Goal: Find specific page/section: Find specific page/section

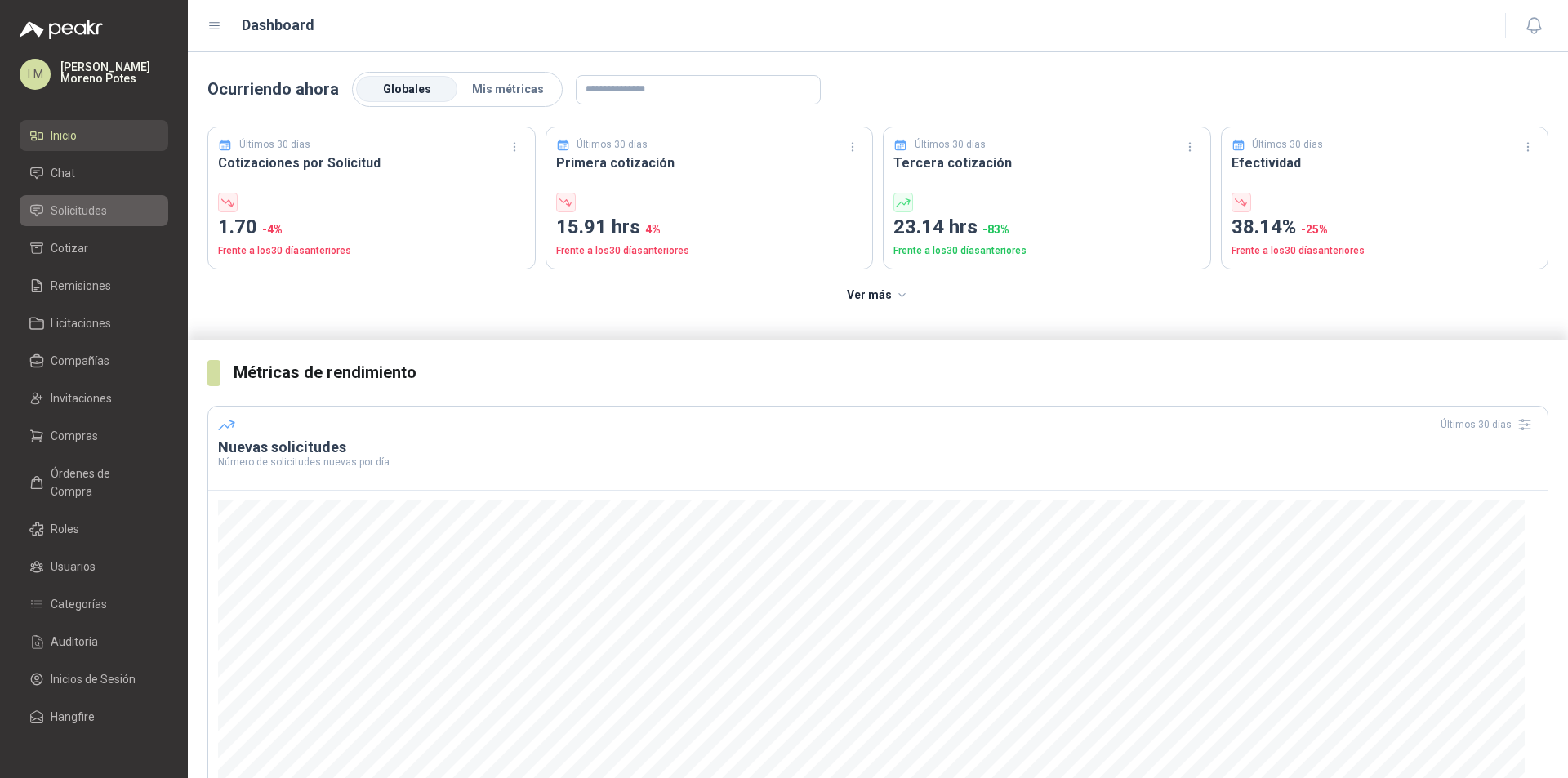
click at [109, 201] on link "Solicitudes" at bounding box center [94, 210] width 149 height 31
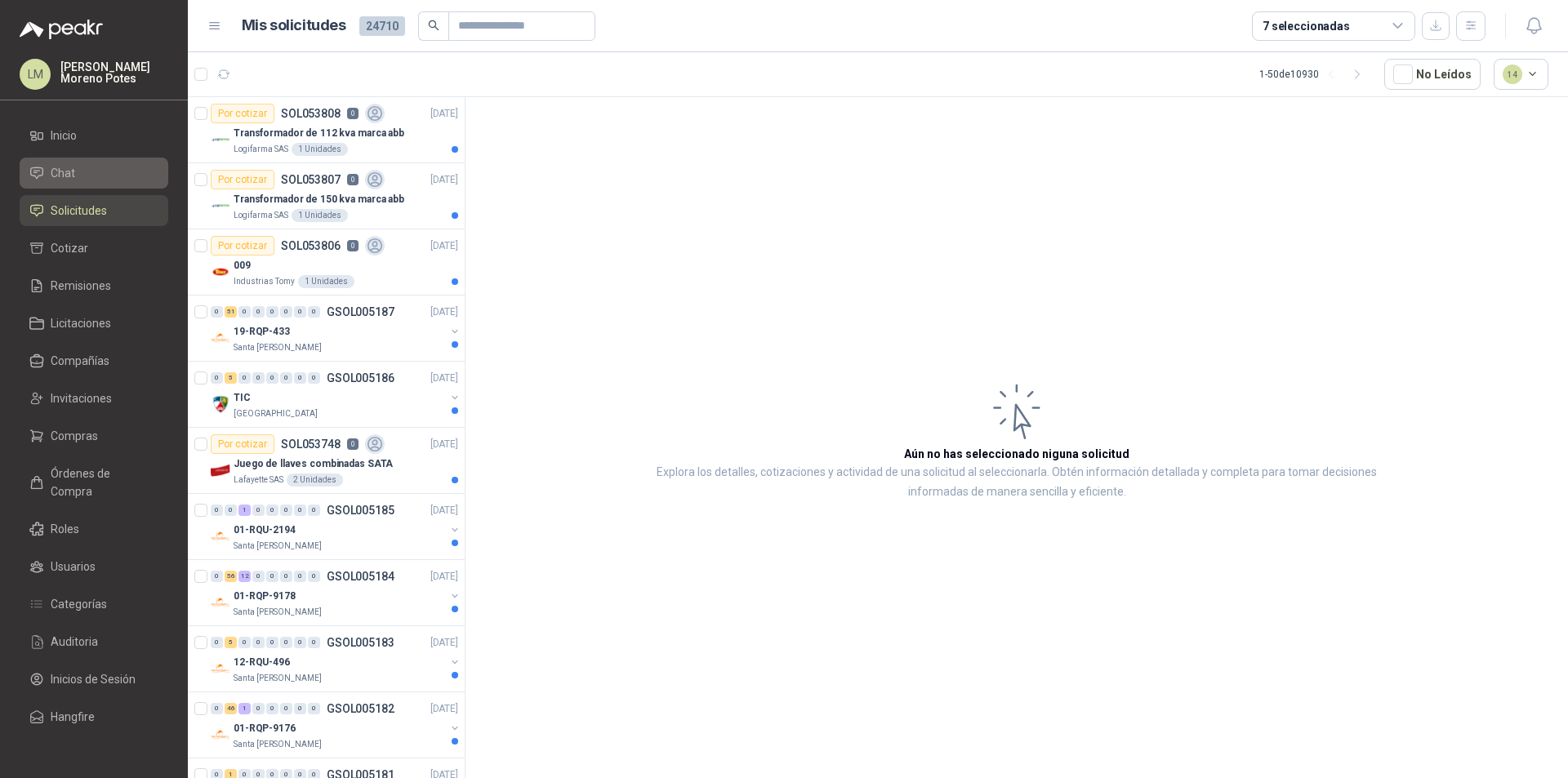
click at [102, 175] on li "Chat" at bounding box center [94, 173] width 129 height 18
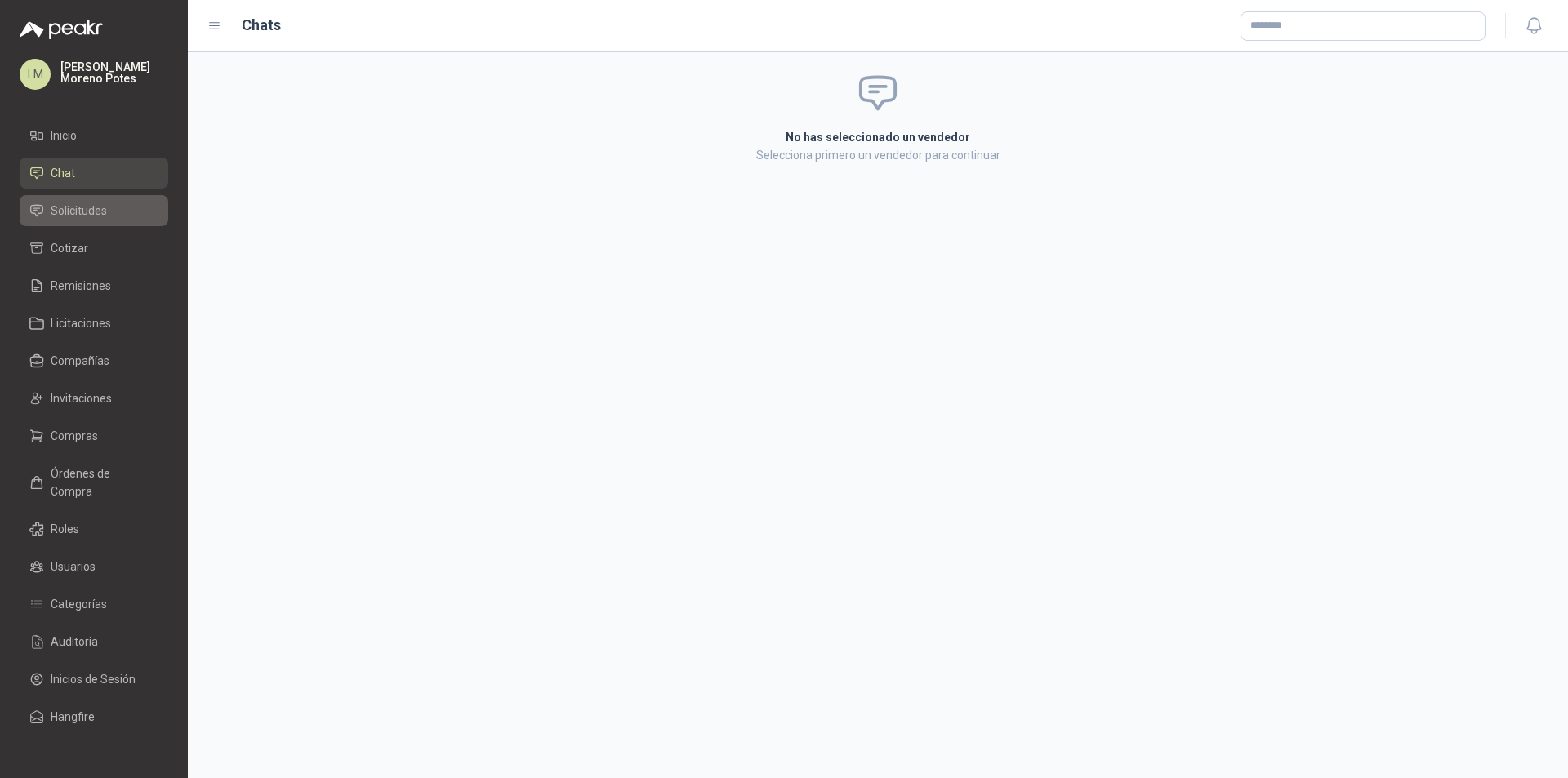
click at [105, 202] on span "Solicitudes" at bounding box center [79, 210] width 56 height 18
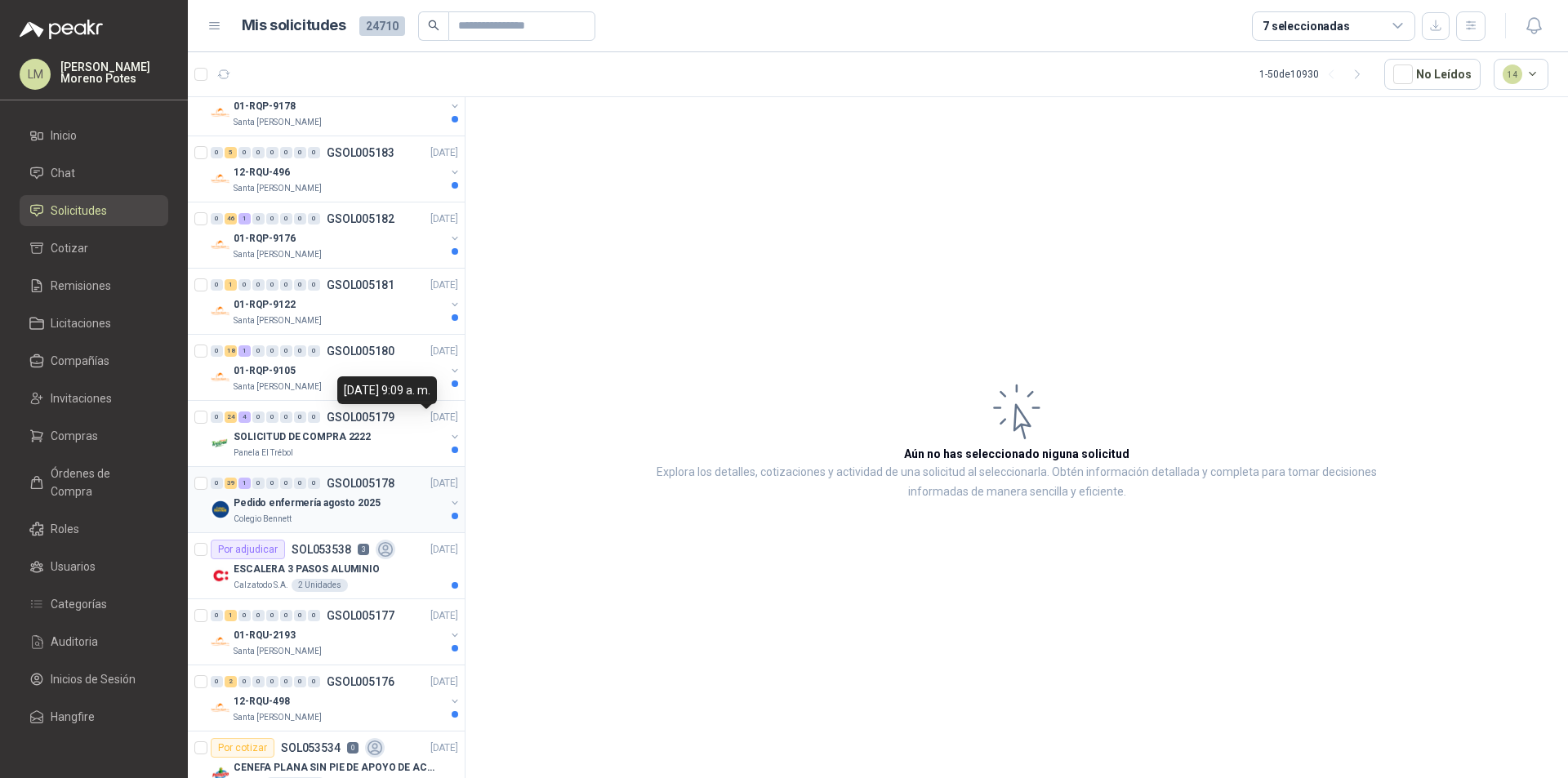
scroll to position [816, 0]
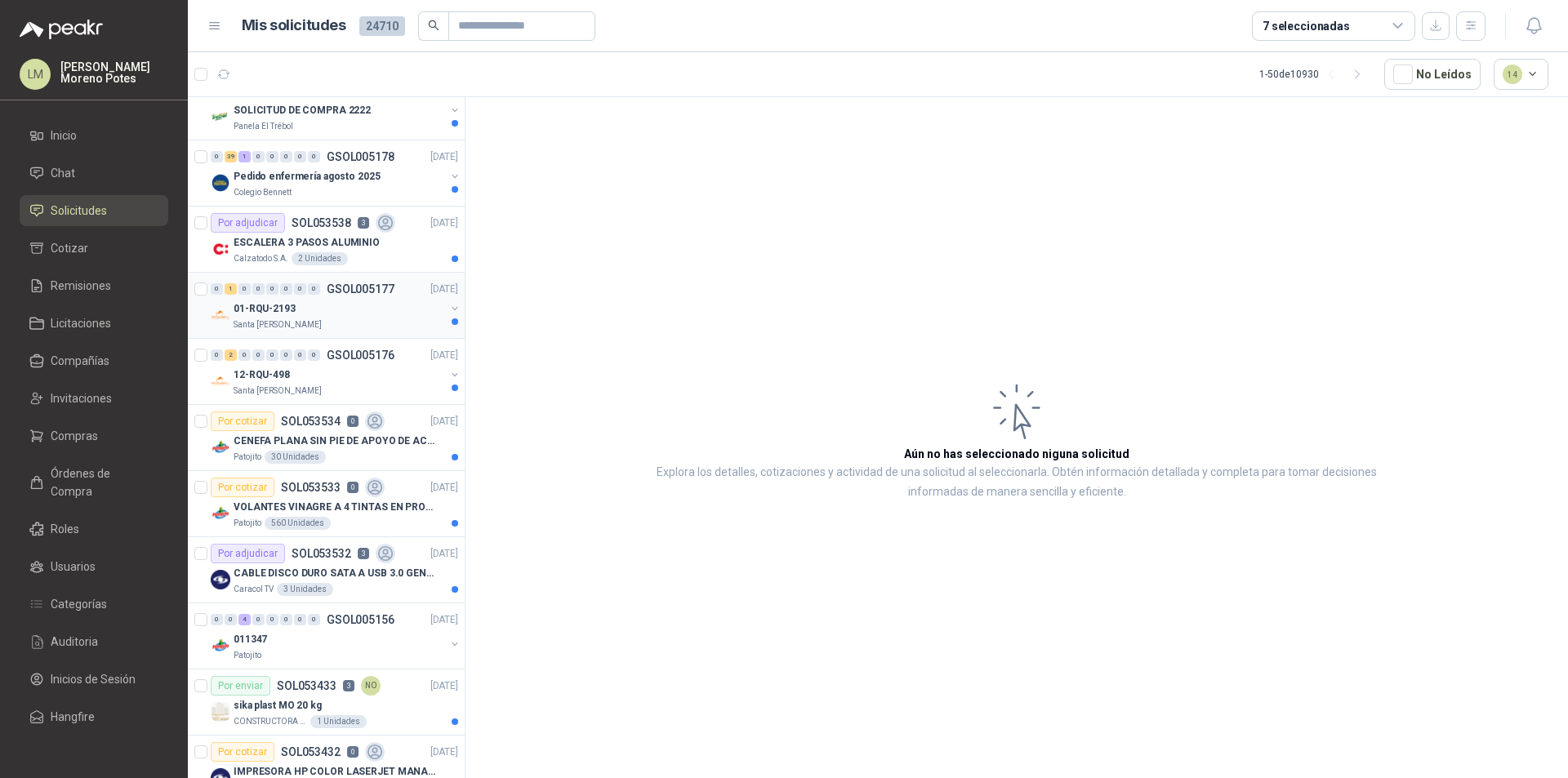
click at [364, 324] on div "Santa [PERSON_NAME]" at bounding box center [339, 324] width 212 height 13
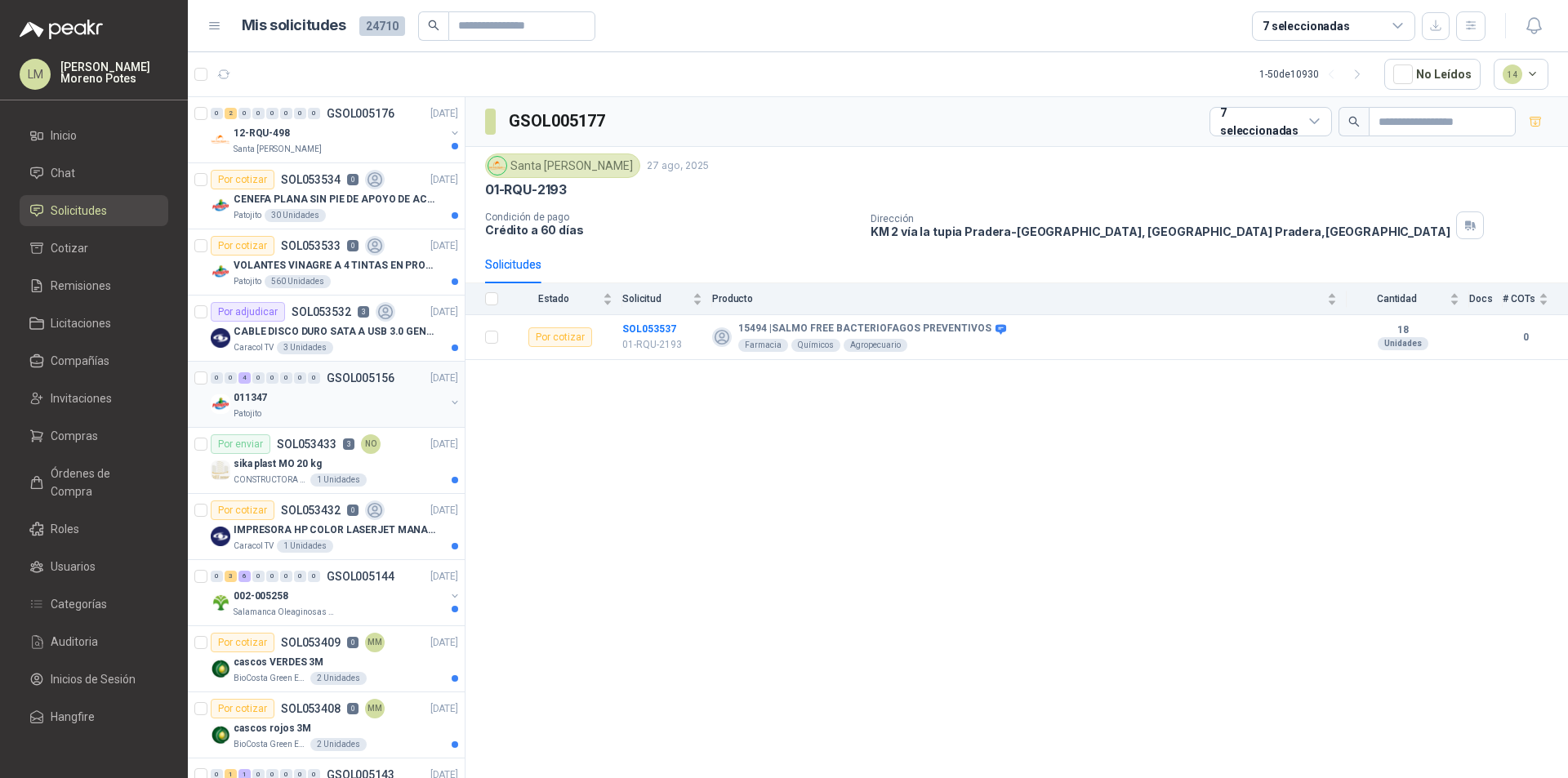
scroll to position [1061, 0]
click at [389, 401] on div "011347" at bounding box center [339, 394] width 212 height 20
